Goal: Check status: Check status

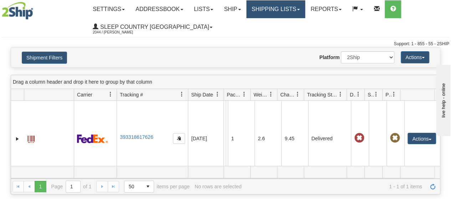
drag, startPoint x: 0, startPoint y: 0, endPoint x: 304, endPoint y: 7, distance: 303.7
click at [304, 7] on link "Shipping lists" at bounding box center [275, 9] width 59 height 18
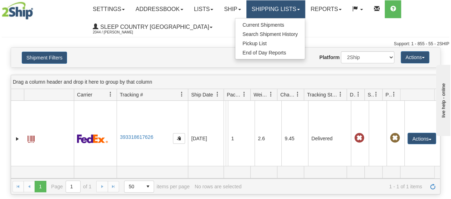
click at [303, 6] on link "Shipping lists" at bounding box center [275, 9] width 59 height 18
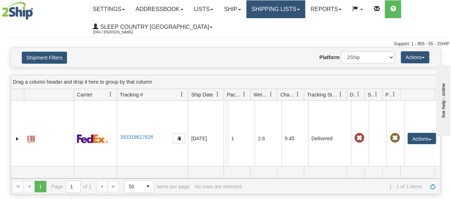
click at [305, 6] on link "Shipping lists" at bounding box center [275, 9] width 59 height 18
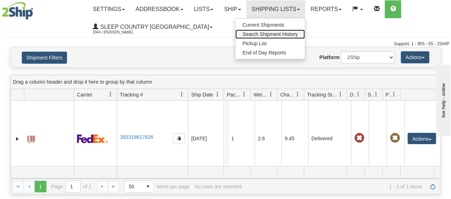
click at [281, 31] on span "Search Shipment History" at bounding box center [269, 34] width 55 height 6
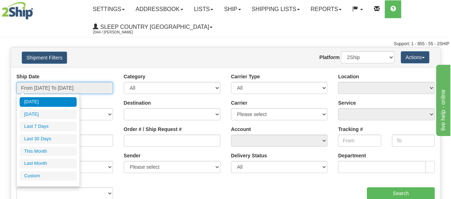
click at [102, 88] on input "From 10/02/2025 To 10/03/2025" at bounding box center [64, 88] width 97 height 12
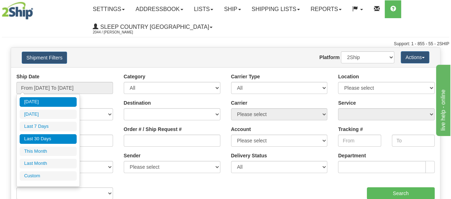
click at [55, 135] on li "Last 30 Days" at bounding box center [48, 139] width 57 height 10
type input "From [DATE] To [DATE]"
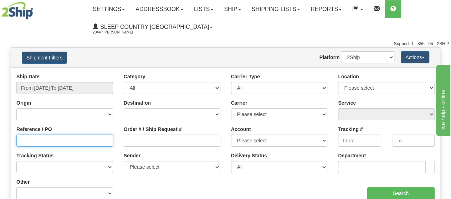
click at [34, 141] on input "Reference / PO" at bounding box center [64, 141] width 97 height 12
type input "1057305"
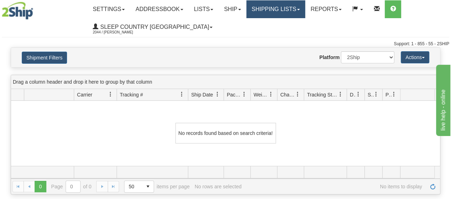
click at [305, 8] on link "Shipping lists" at bounding box center [275, 9] width 59 height 18
